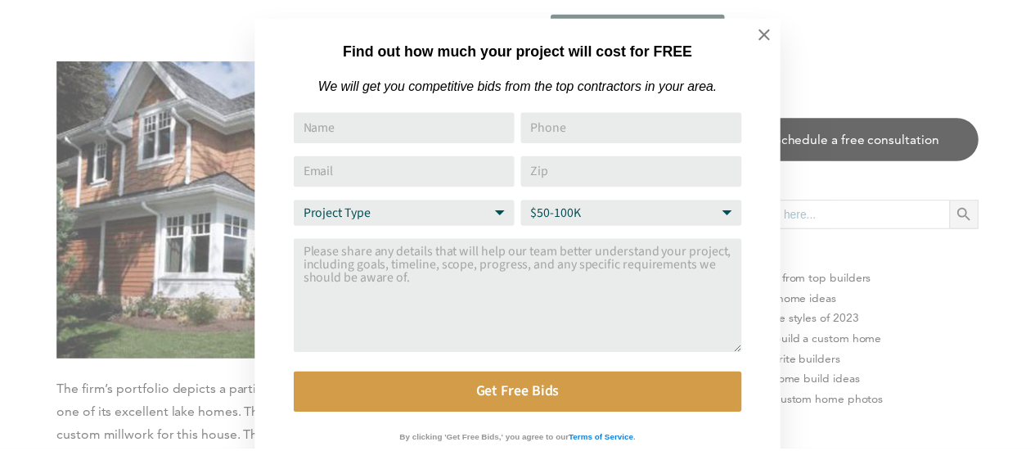
scroll to position [16, 0]
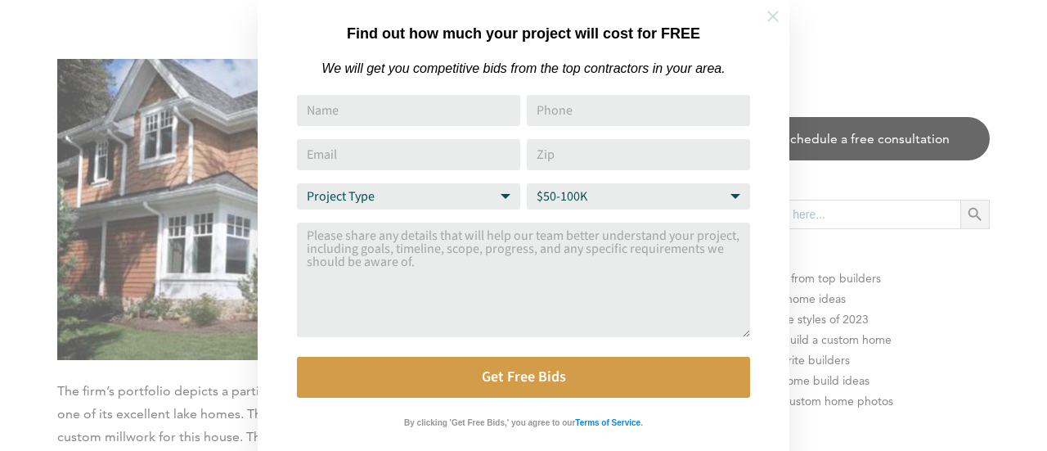
click at [769, 14] on icon at bounding box center [773, 16] width 18 height 18
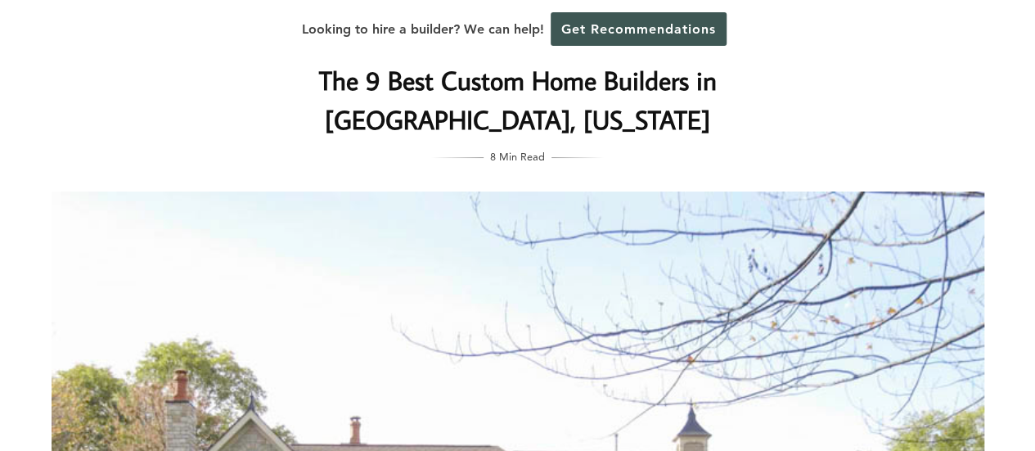
scroll to position [0, 0]
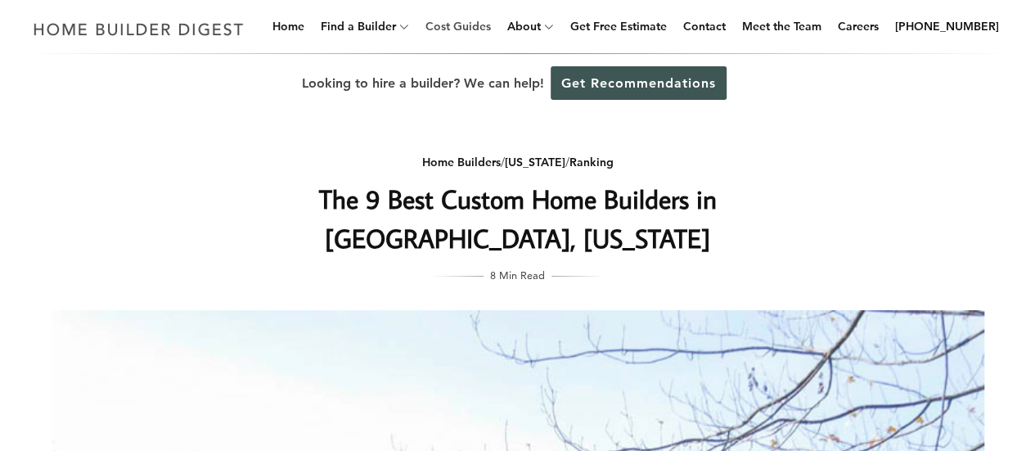
click at [495, 29] on link "Cost Guides" at bounding box center [458, 26] width 79 height 52
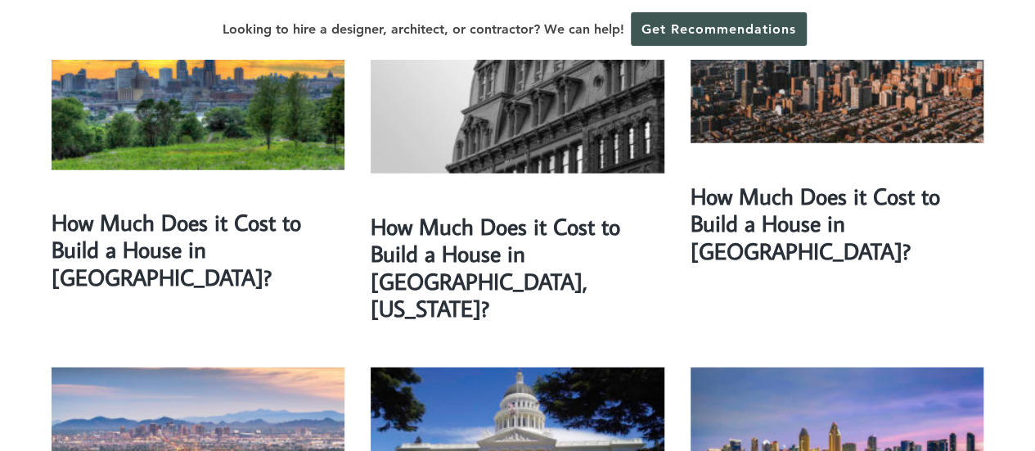
scroll to position [2108, 0]
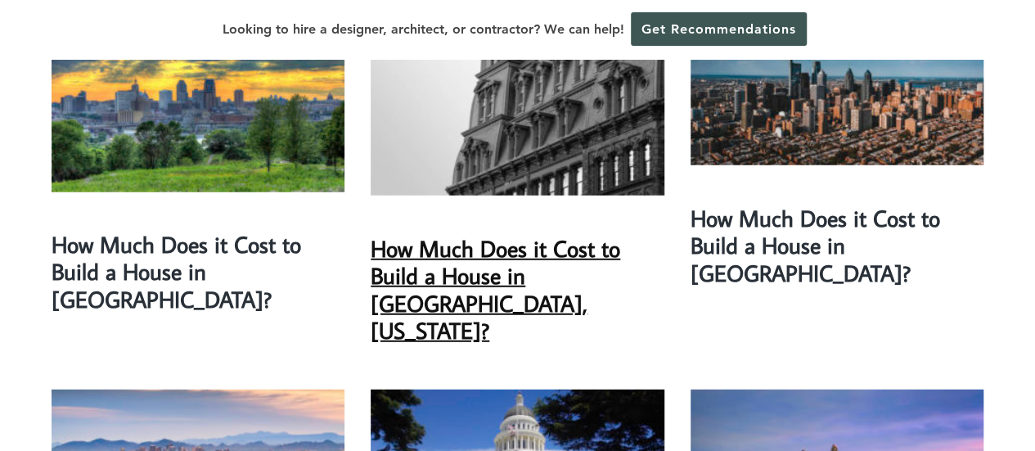
click at [507, 233] on link "How Much Does it Cost to Build a House in Rochester, New York?" at bounding box center [496, 289] width 250 height 113
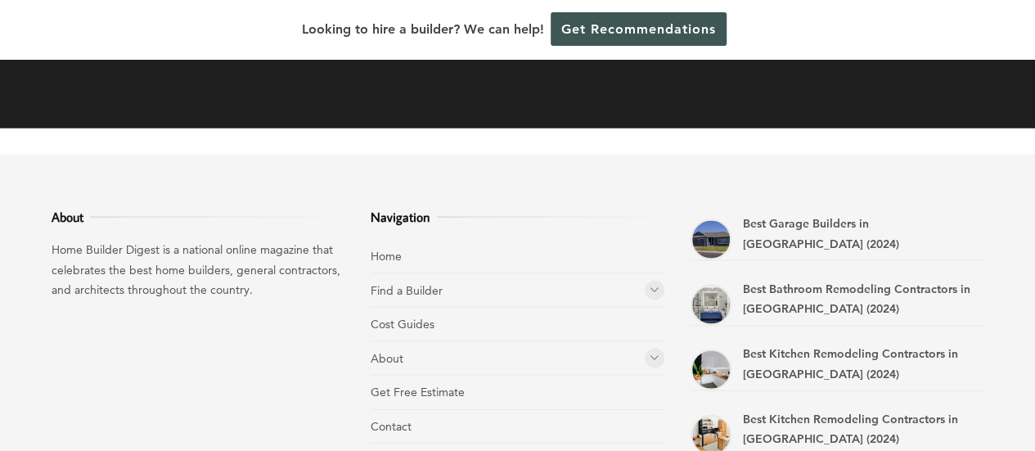
scroll to position [7780, 0]
